Goal: Task Accomplishment & Management: Manage account settings

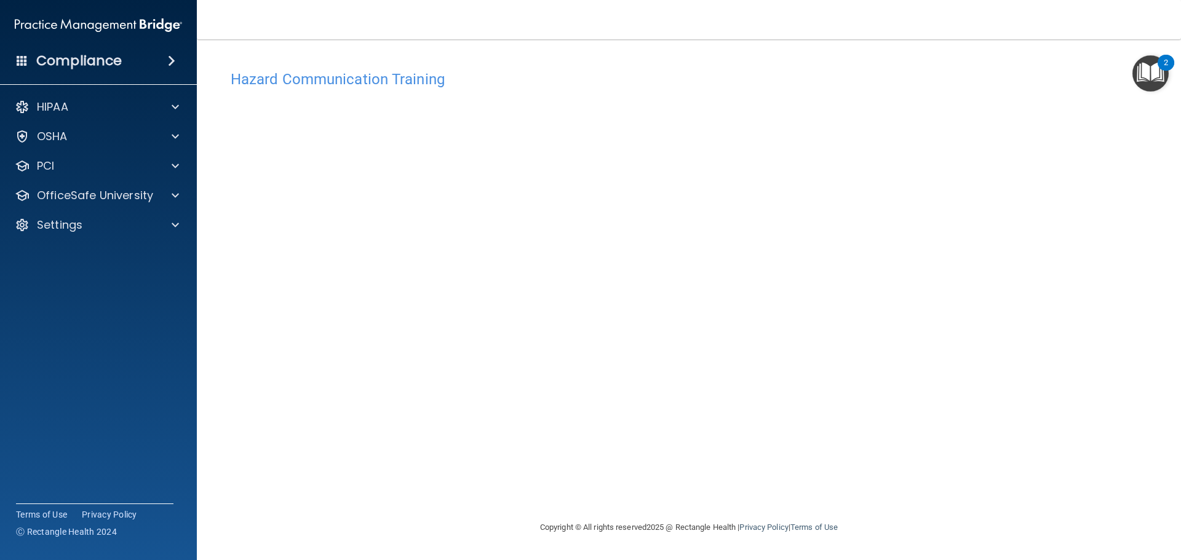
click at [70, 178] on div "HIPAA Documents and Policies Report an Incident Business Associates Emergency P…" at bounding box center [98, 168] width 197 height 157
click at [68, 194] on p "OfficeSafe University" at bounding box center [95, 195] width 116 height 15
click at [72, 312] on p "Settings" at bounding box center [60, 313] width 46 height 15
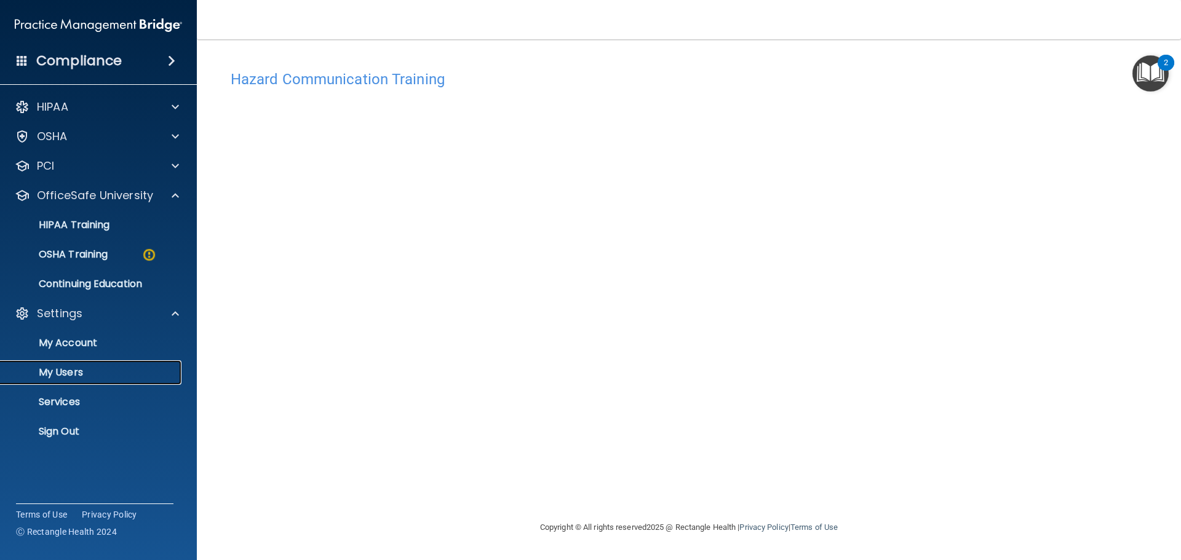
click at [70, 373] on p "My Users" at bounding box center [92, 373] width 168 height 12
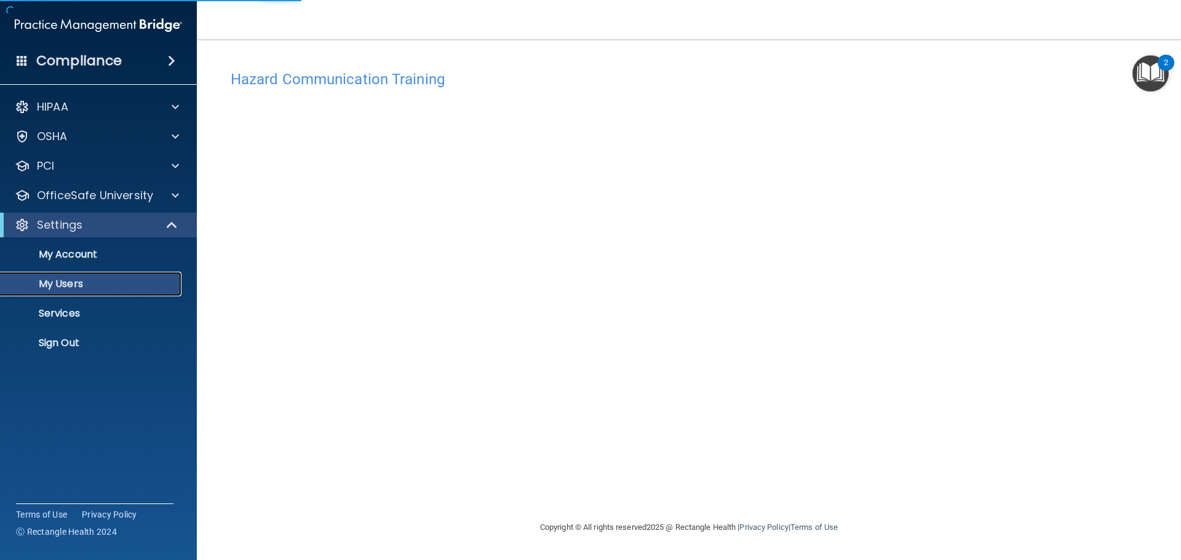
select select "20"
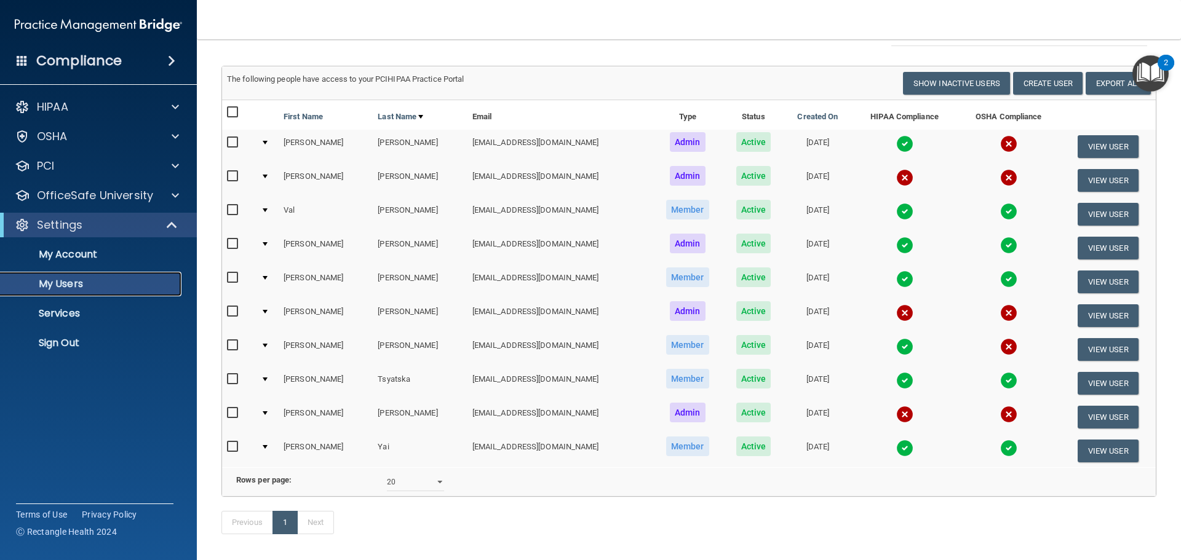
scroll to position [58, 0]
click at [1082, 352] on button "View User" at bounding box center [1108, 350] width 61 height 23
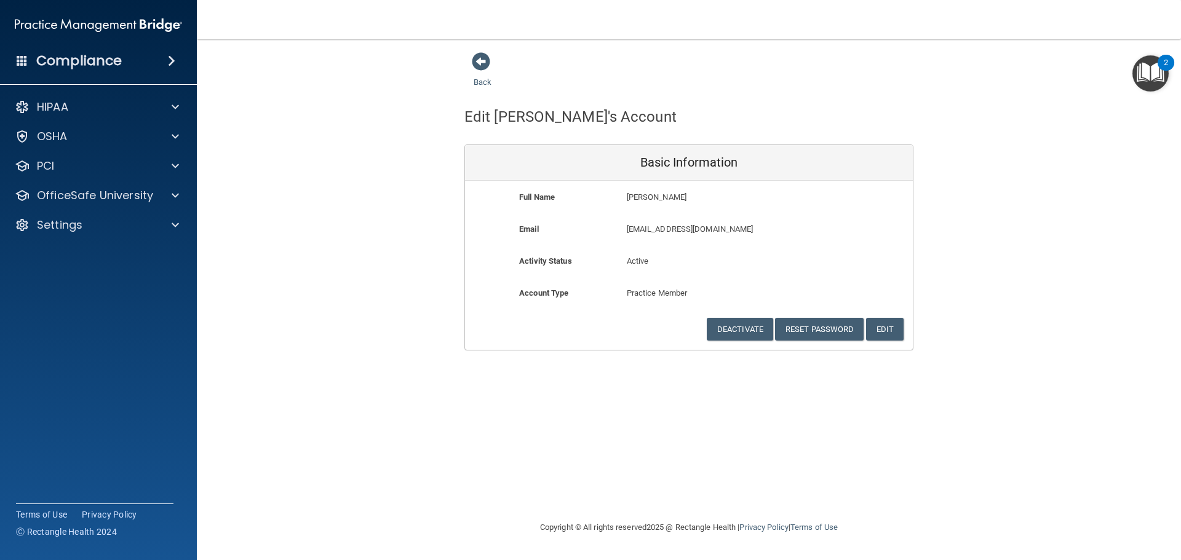
click at [483, 63] on span at bounding box center [481, 61] width 18 height 18
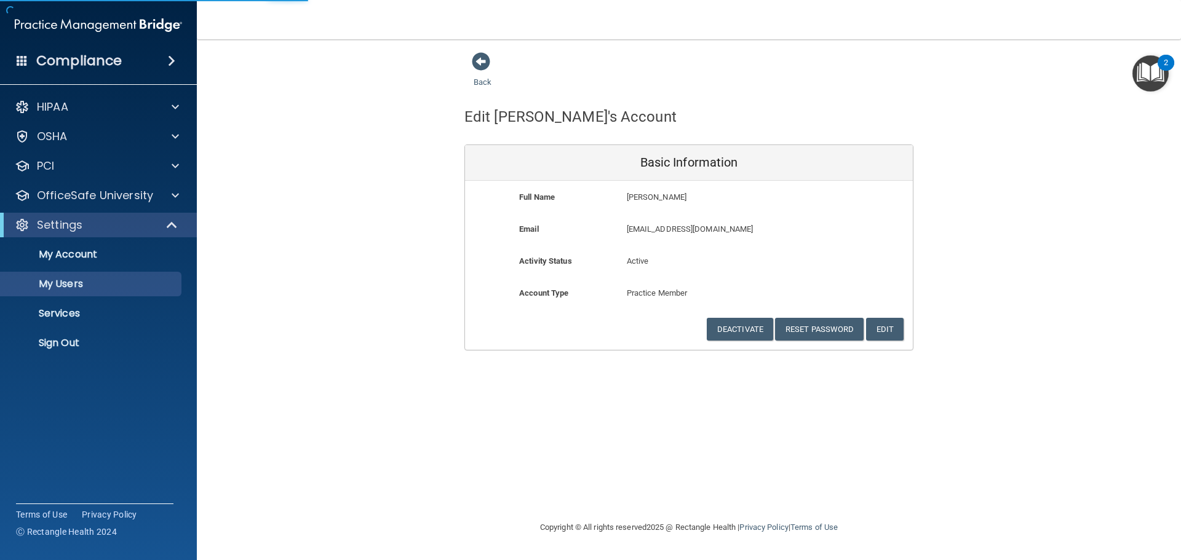
select select "20"
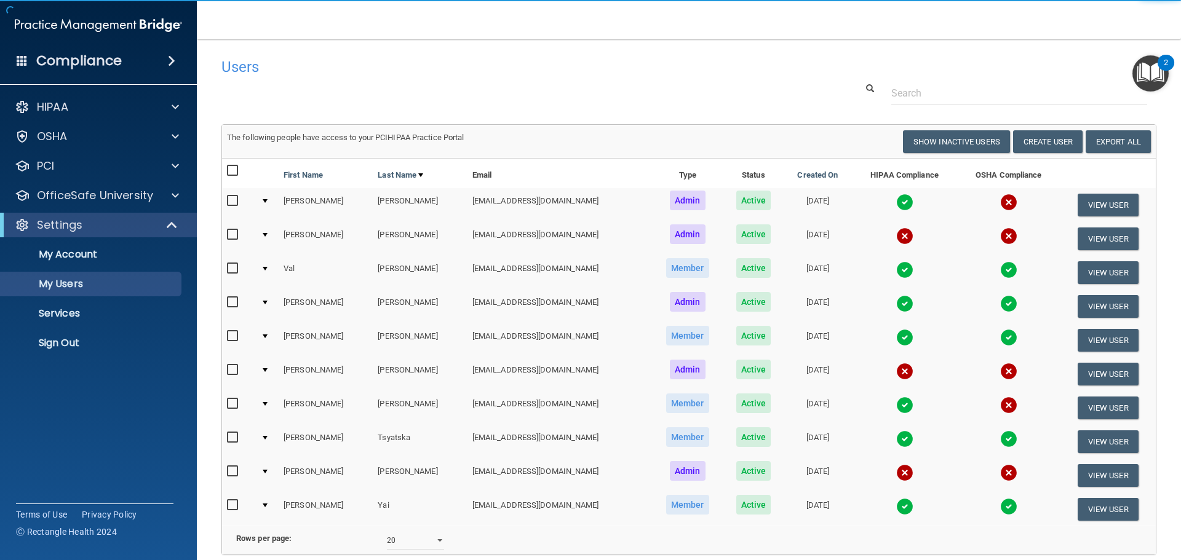
scroll to position [119, 0]
